Goal: Information Seeking & Learning: Check status

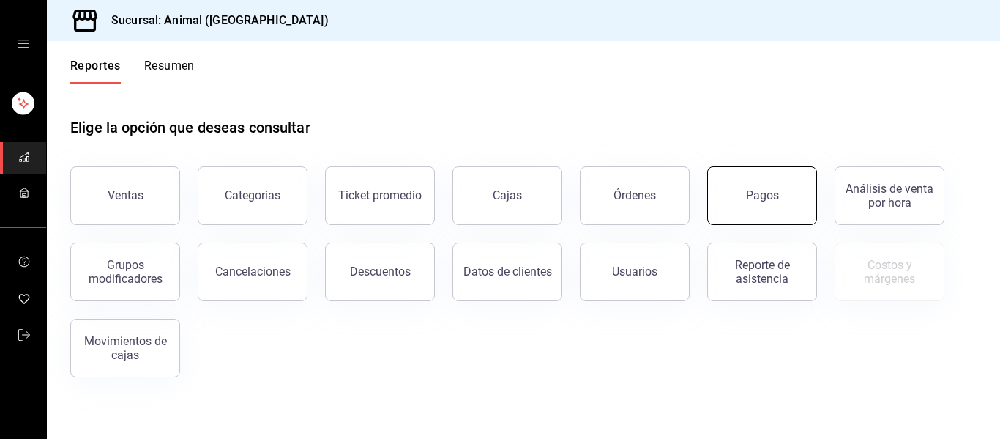
click at [751, 184] on button "Pagos" at bounding box center [762, 195] width 110 height 59
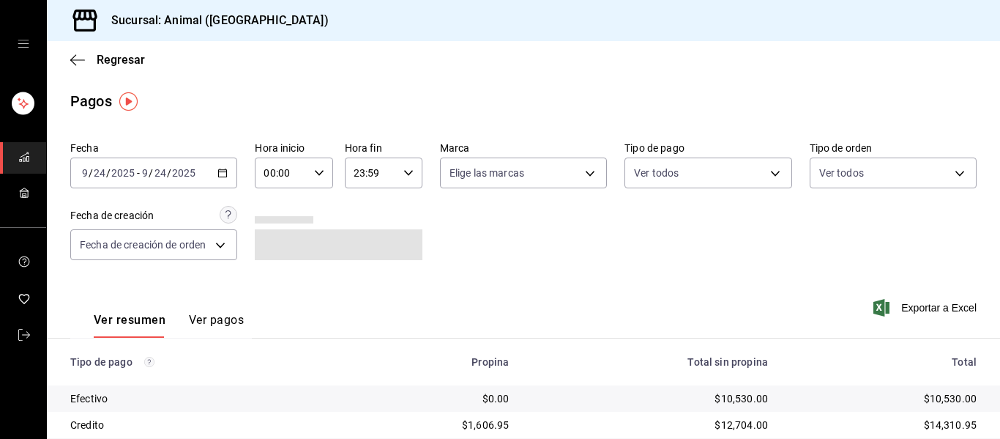
click at [223, 174] on icon "button" at bounding box center [223, 173] width 10 height 10
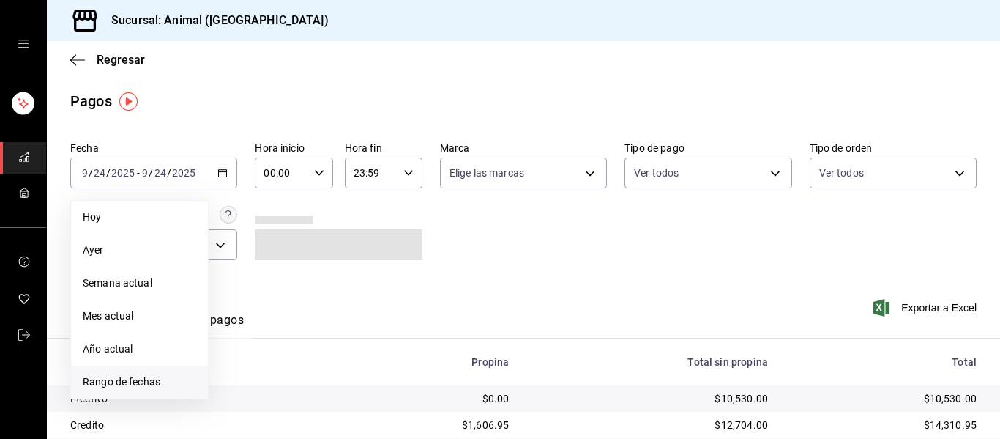
click at [157, 385] on span "Rango de fechas" at bounding box center [140, 381] width 114 height 15
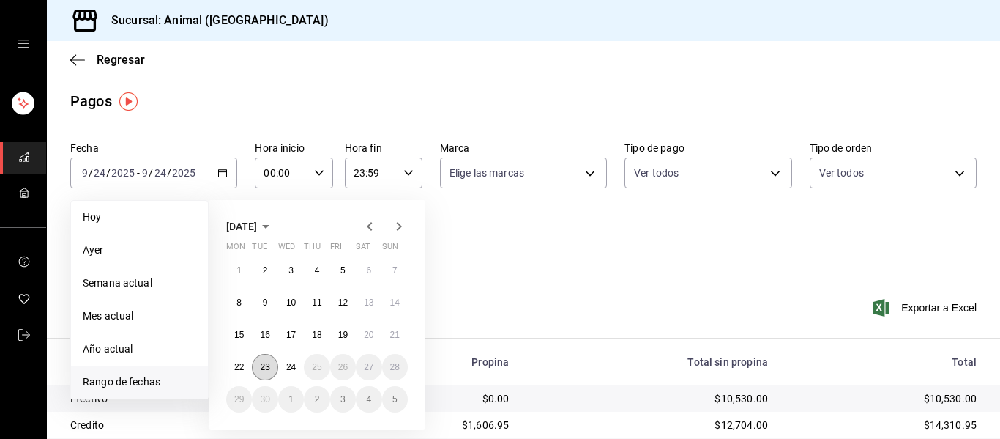
click at [269, 361] on button "23" at bounding box center [265, 367] width 26 height 26
click at [289, 365] on abbr "24" at bounding box center [291, 367] width 10 height 10
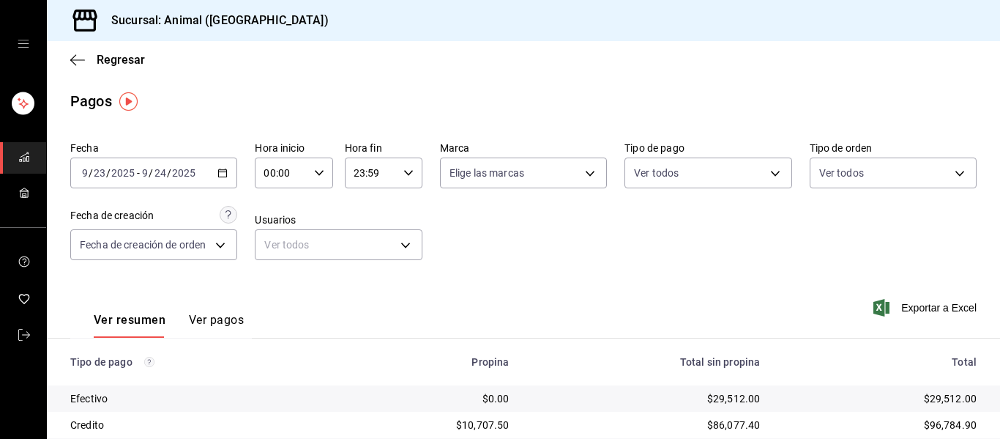
click at [318, 165] on div "00:00 Hora inicio" at bounding box center [294, 172] width 78 height 31
click at [277, 218] on button "00" at bounding box center [272, 210] width 33 height 29
click at [267, 234] on span "05" at bounding box center [271, 240] width 15 height 12
type input "05:00"
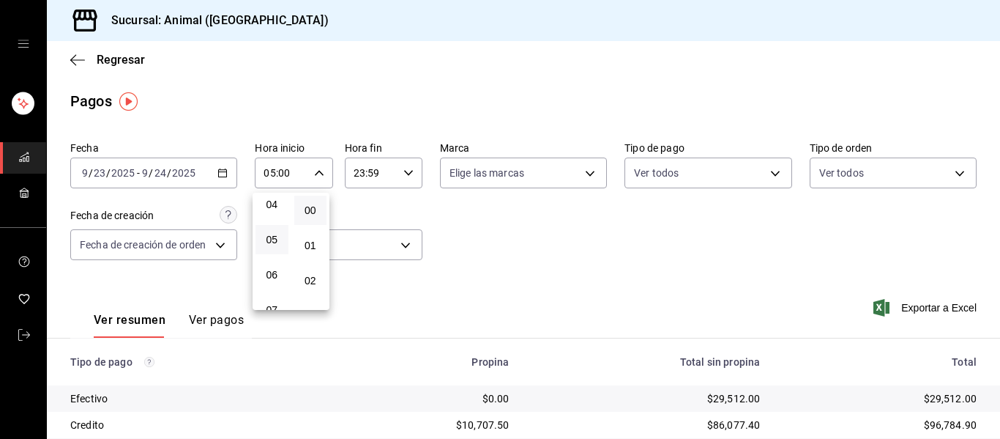
click at [405, 173] on div at bounding box center [500, 219] width 1000 height 439
click at [404, 172] on icon "button" at bounding box center [409, 173] width 10 height 10
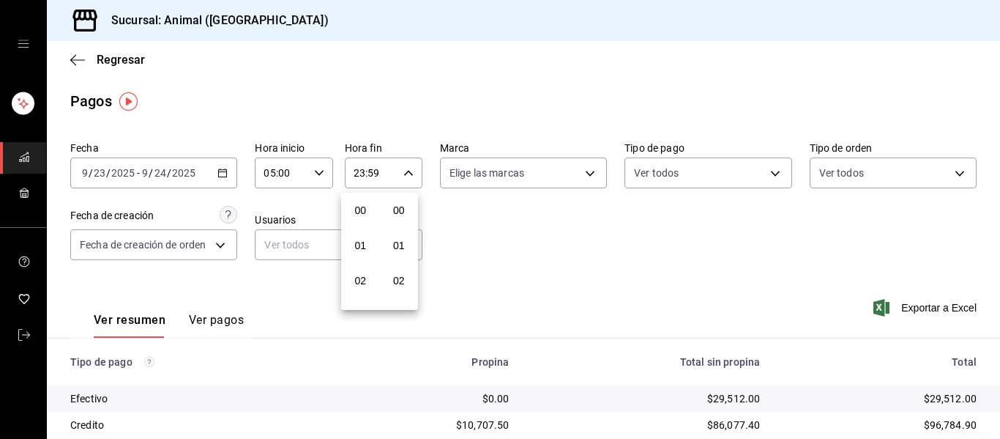
scroll to position [1992, 0]
click at [350, 181] on div at bounding box center [500, 219] width 1000 height 439
click at [354, 177] on input "23:59" at bounding box center [371, 172] width 53 height 29
click at [354, 226] on span "21" at bounding box center [360, 222] width 15 height 12
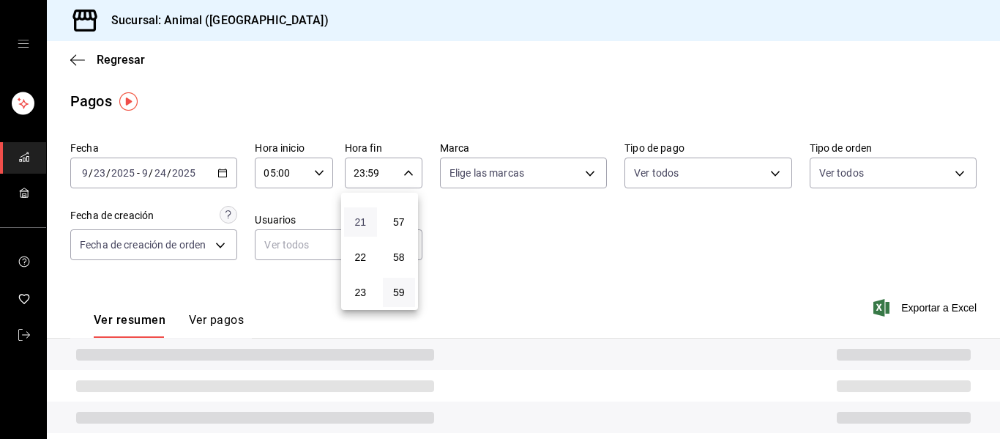
type input "21:59"
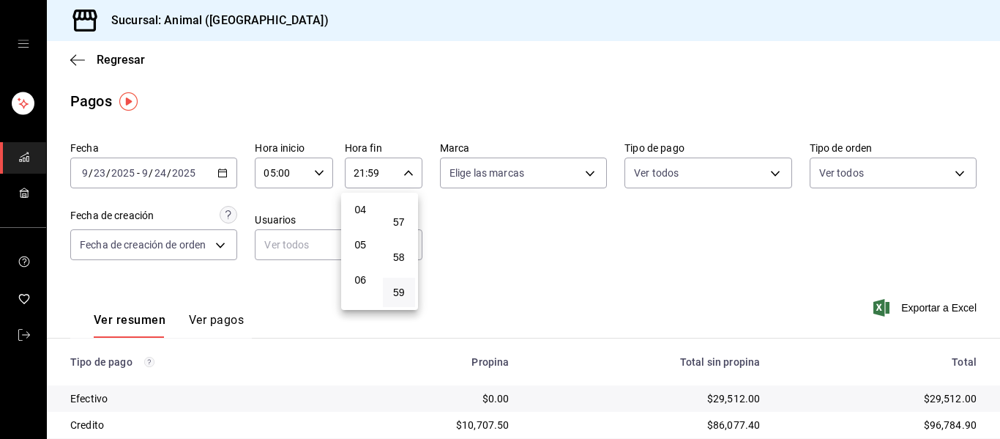
scroll to position [141, 0]
click at [362, 245] on span "05" at bounding box center [360, 245] width 15 height 12
click at [365, 206] on span "04" at bounding box center [360, 210] width 15 height 12
click at [360, 248] on span "03" at bounding box center [360, 248] width 15 height 12
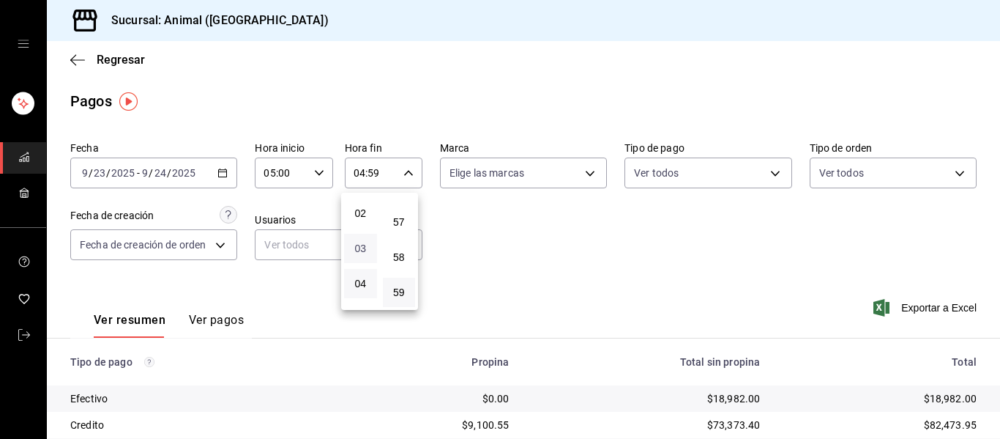
type input "03:59"
click at [584, 174] on div at bounding box center [500, 219] width 1000 height 439
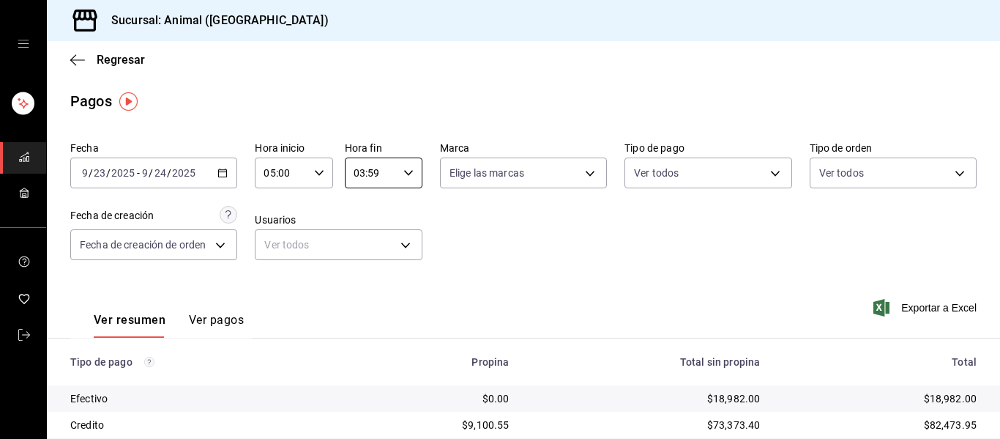
click at [584, 174] on body "Sucursal: Animal (Puebla) Regresar Pagos Fecha 2025-09-23 9 / 23 / 2025 - 2025-…" at bounding box center [500, 219] width 1000 height 439
click at [584, 174] on div at bounding box center [500, 219] width 1000 height 439
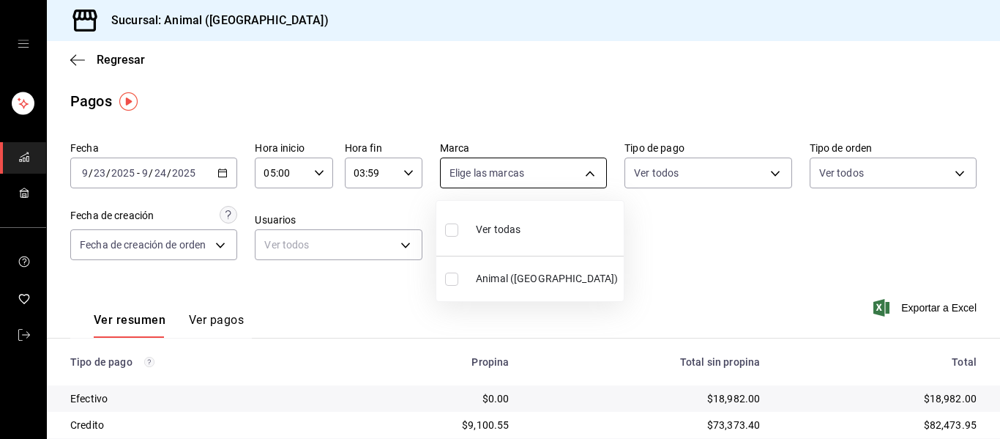
click at [585, 171] on body "Sucursal: Animal (Puebla) Regresar Pagos Fecha 2025-09-23 9 / 23 / 2025 - 2025-…" at bounding box center [500, 219] width 1000 height 439
drag, startPoint x: 540, startPoint y: 217, endPoint x: 531, endPoint y: 225, distance: 12.5
click at [533, 223] on li "Ver todas" at bounding box center [529, 228] width 187 height 43
type input "96838179-8fbb-4073-aae3-1789726318c8"
checkbox input "true"
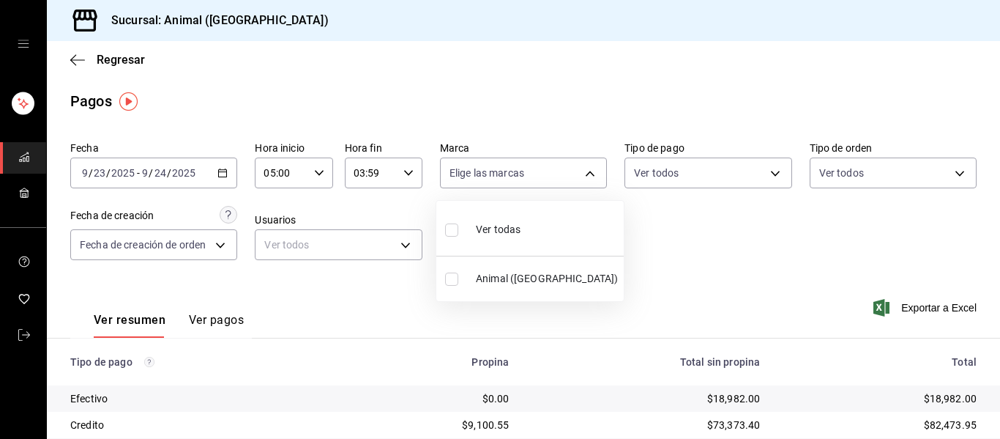
checkbox input "true"
click at [783, 256] on div at bounding box center [500, 219] width 1000 height 439
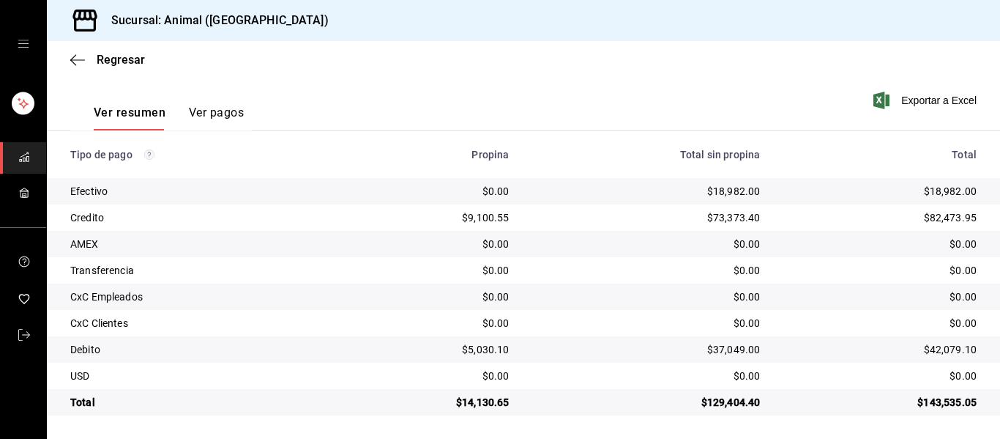
scroll to position [208, 0]
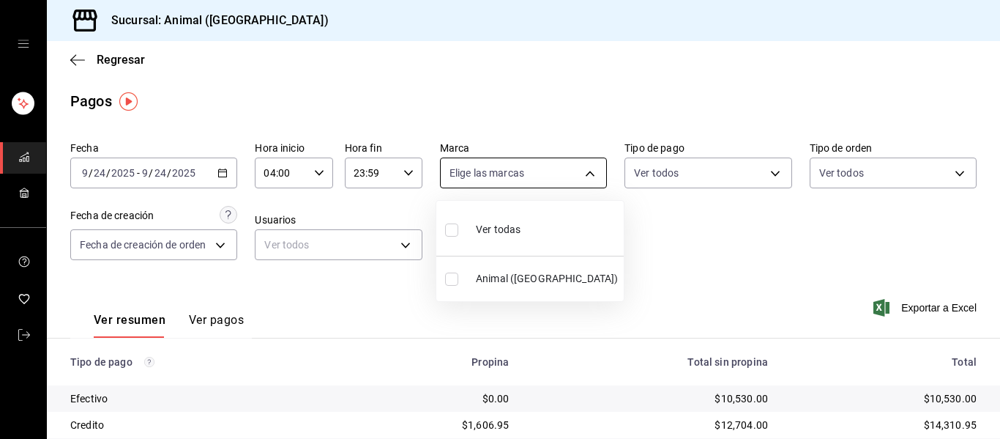
click at [585, 174] on body "Sucursal: Animal (Puebla) Regresar Pagos Fecha 2025-09-24 9 / 24 / 2025 - 2025-…" at bounding box center [500, 219] width 1000 height 439
click at [482, 224] on span "Ver todas" at bounding box center [498, 229] width 45 height 15
type input "96838179-8fbb-4073-aae3-1789726318c8"
checkbox input "true"
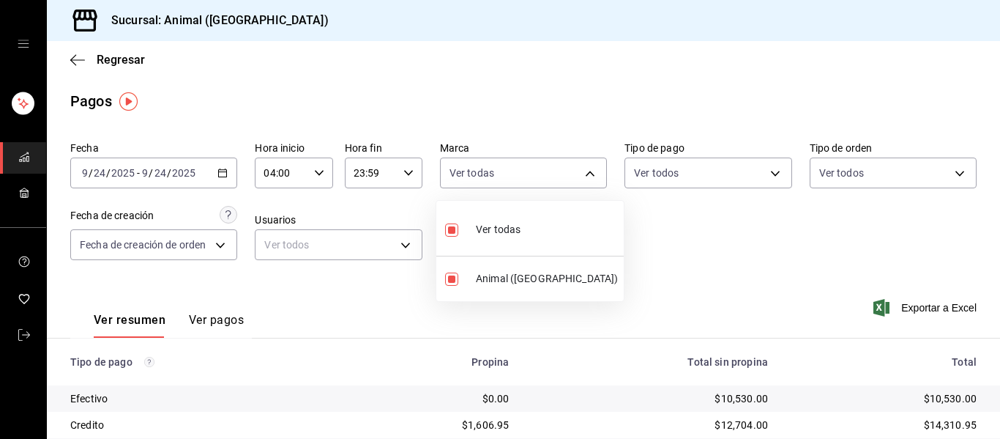
click at [694, 270] on div at bounding box center [500, 219] width 1000 height 439
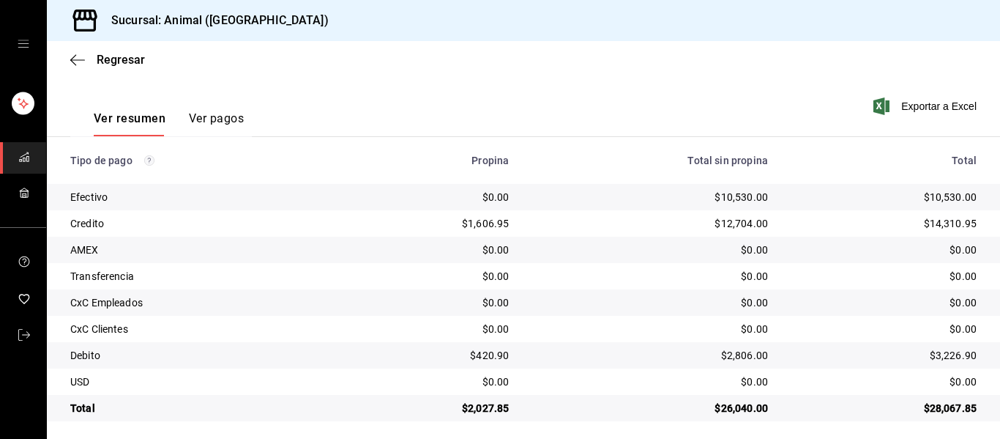
scroll to position [208, 0]
